Goal: Task Accomplishment & Management: Manage account settings

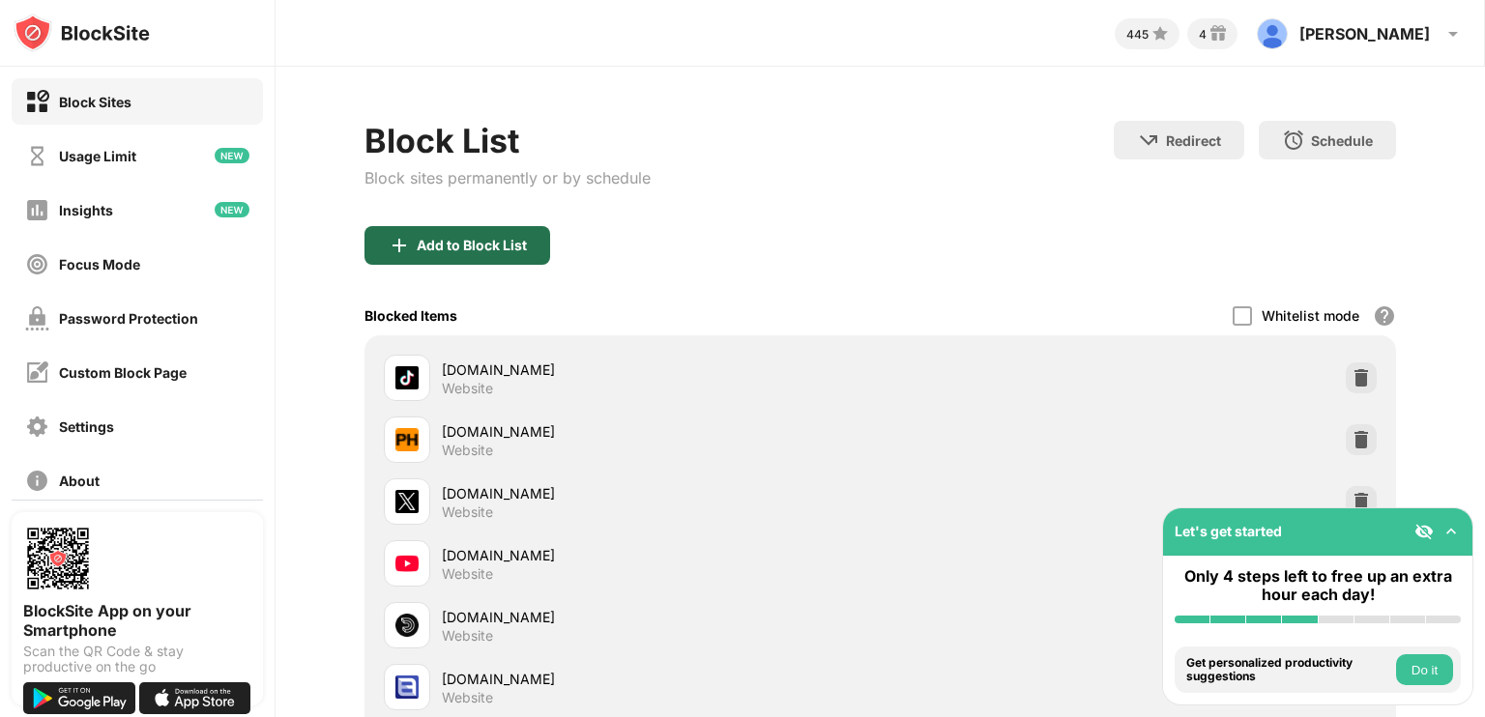
click at [425, 247] on div "Add to Block List" at bounding box center [472, 245] width 110 height 15
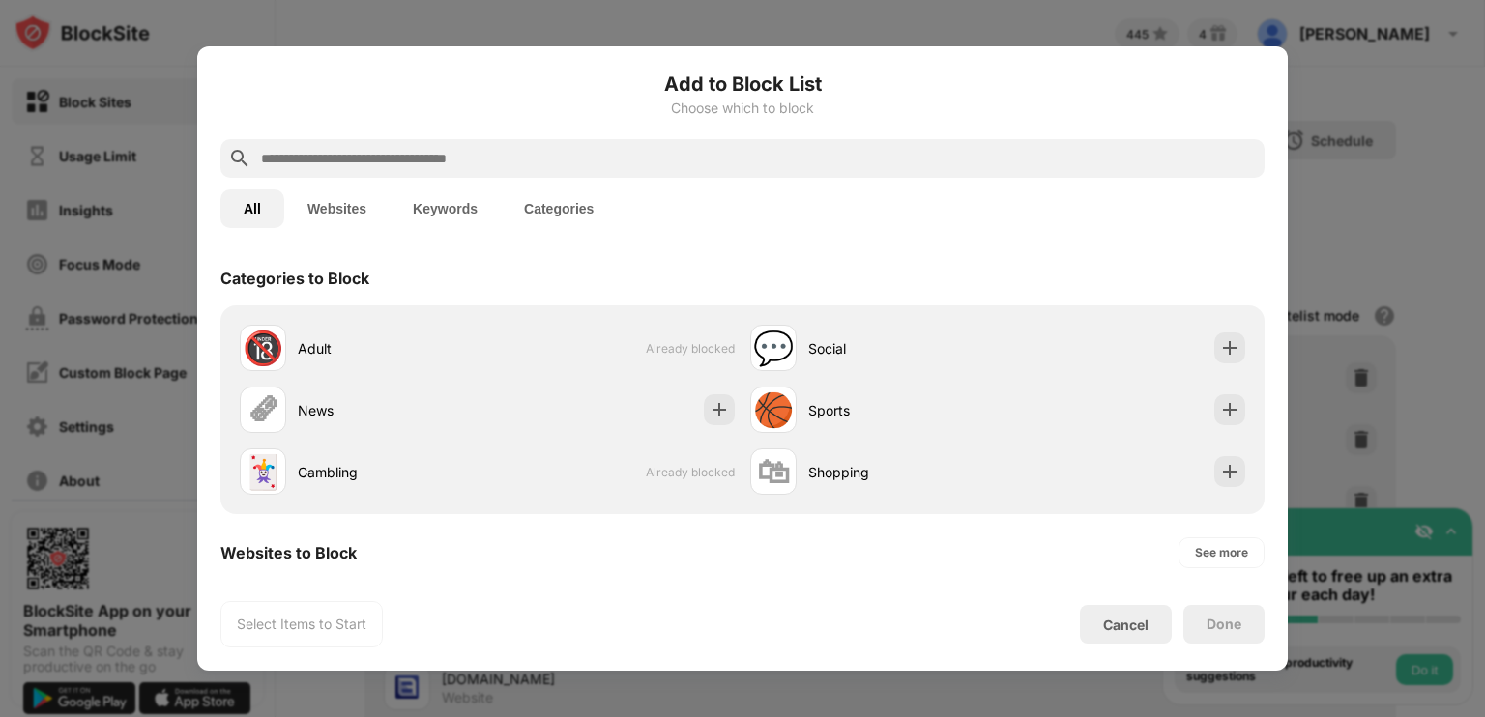
drag, startPoint x: 0, startPoint y: 0, endPoint x: 407, endPoint y: 163, distance: 438.6
click at [407, 163] on div "Add to Block List Choose which to block All Websites Keywords Categories Catego…" at bounding box center [742, 359] width 1044 height 578
click at [407, 163] on input "text" at bounding box center [758, 158] width 998 height 23
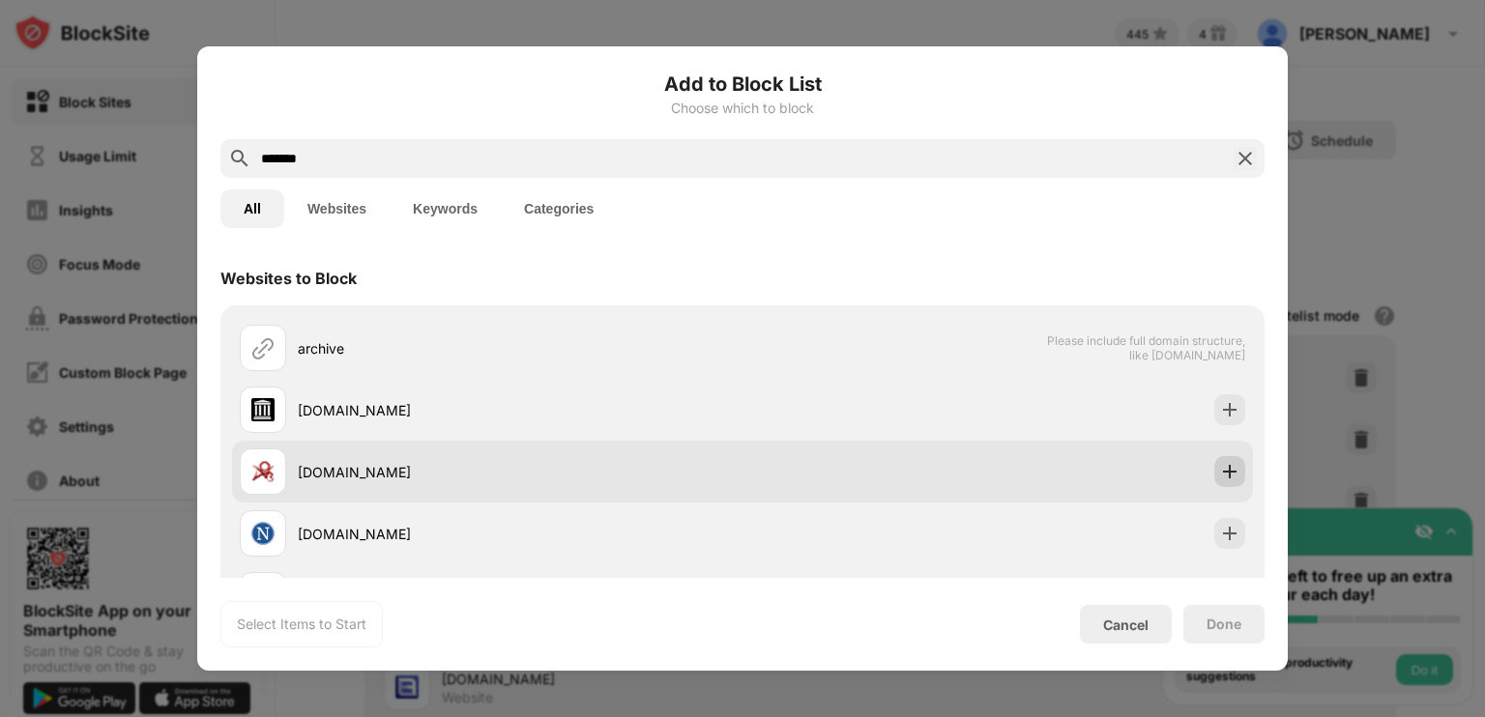
type input "*******"
click at [1220, 472] on img at bounding box center [1229, 471] width 19 height 19
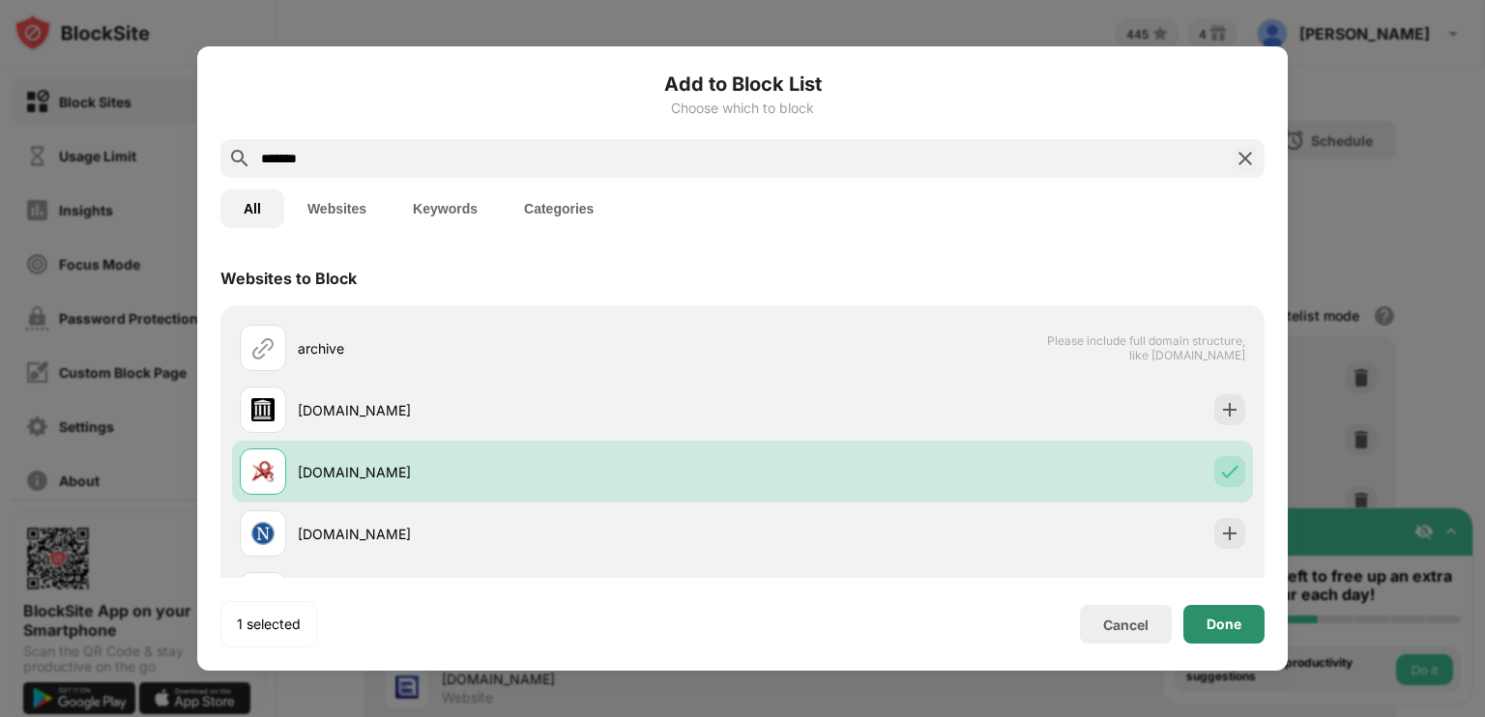
click at [1248, 632] on div "Done" at bounding box center [1223, 624] width 81 height 39
